Goal: Information Seeking & Learning: Find specific page/section

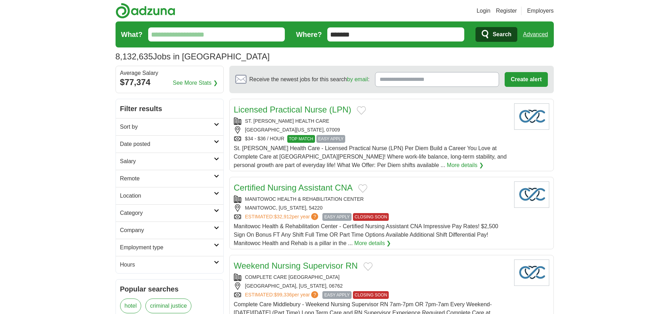
type input "*******"
click at [535, 34] on link "Advanced" at bounding box center [535, 34] width 25 height 14
